Goal: Navigation & Orientation: Go to known website

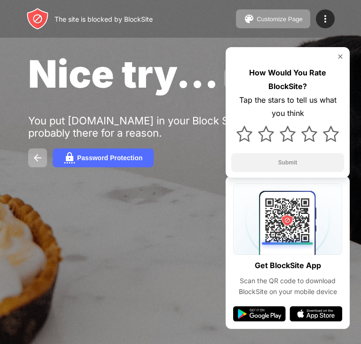
click at [48, 216] on div "Nice try... You put [DOMAIN_NAME] in your Block Sites list. It’s probably there…" at bounding box center [180, 109] width 361 height 218
